Goal: Task Accomplishment & Management: Use online tool/utility

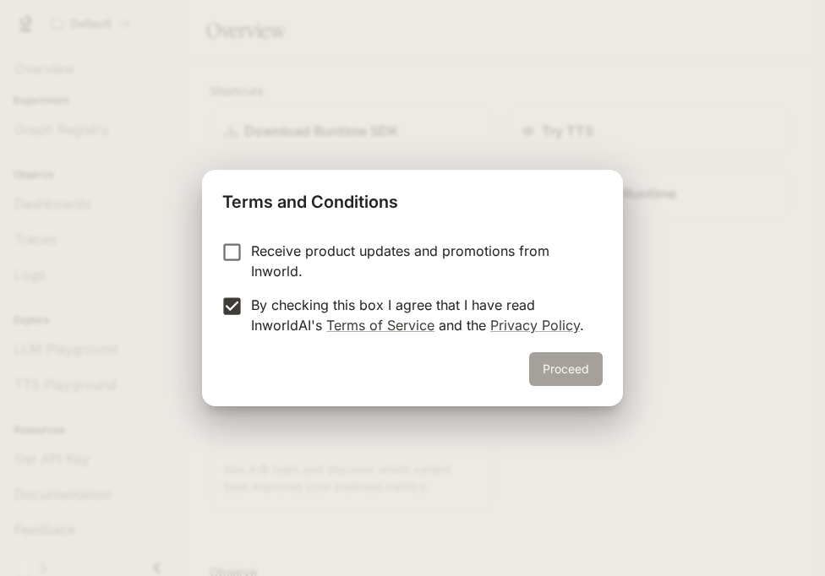
click at [575, 365] on button "Proceed" at bounding box center [566, 369] width 74 height 34
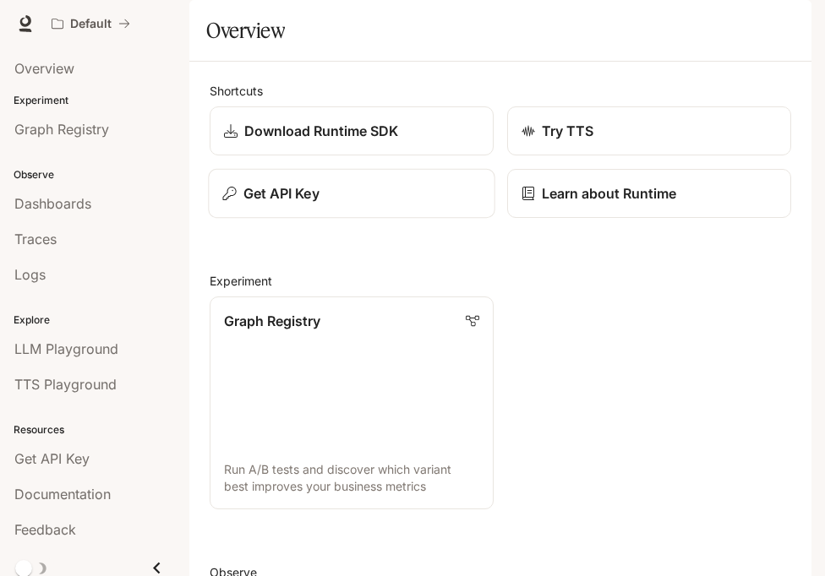
click at [412, 204] on div "Get API Key" at bounding box center [351, 193] width 258 height 20
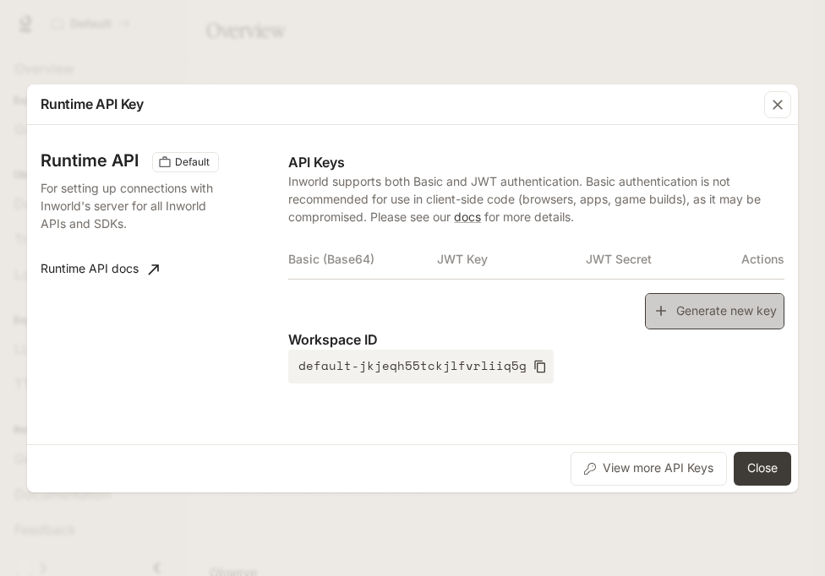
click at [716, 313] on button "Generate new key" at bounding box center [714, 311] width 139 height 36
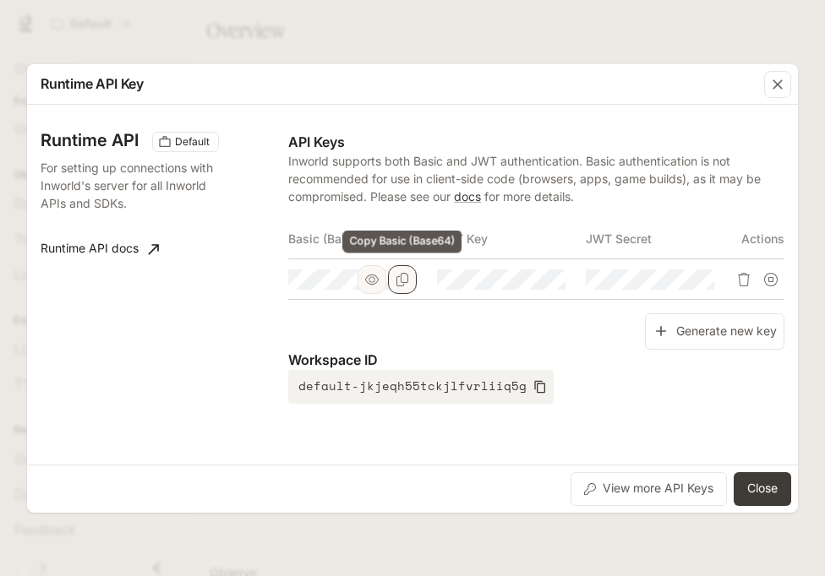
click at [397, 279] on icon "Copy Basic (Base64)" at bounding box center [403, 280] width 14 height 14
click at [760, 479] on button "Close" at bounding box center [762, 490] width 57 height 34
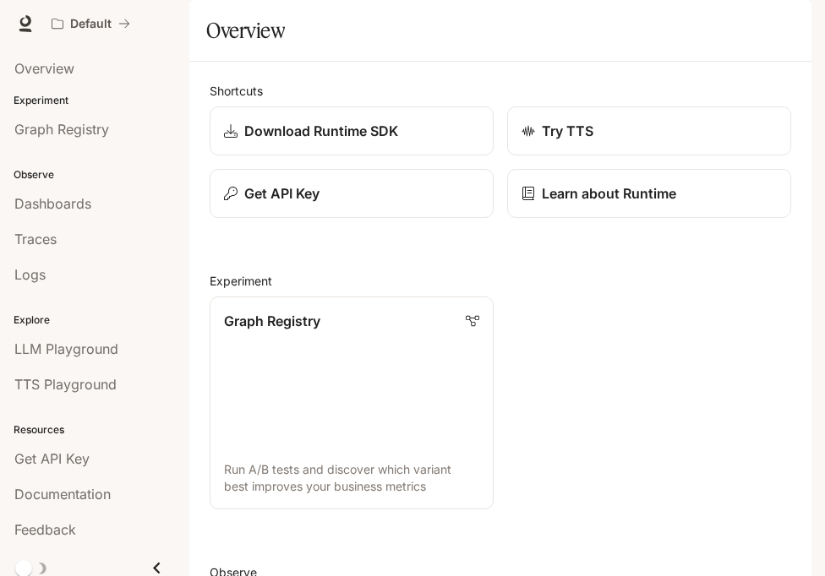
click at [786, 26] on icon "button" at bounding box center [788, 23] width 9 height 9
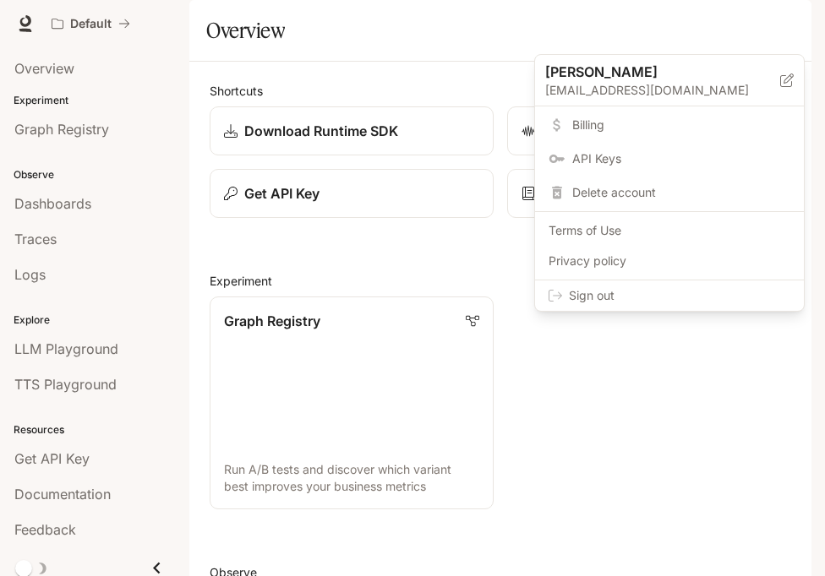
click at [697, 297] on span "Sign out" at bounding box center [679, 295] width 221 height 17
